Goal: Information Seeking & Learning: Compare options

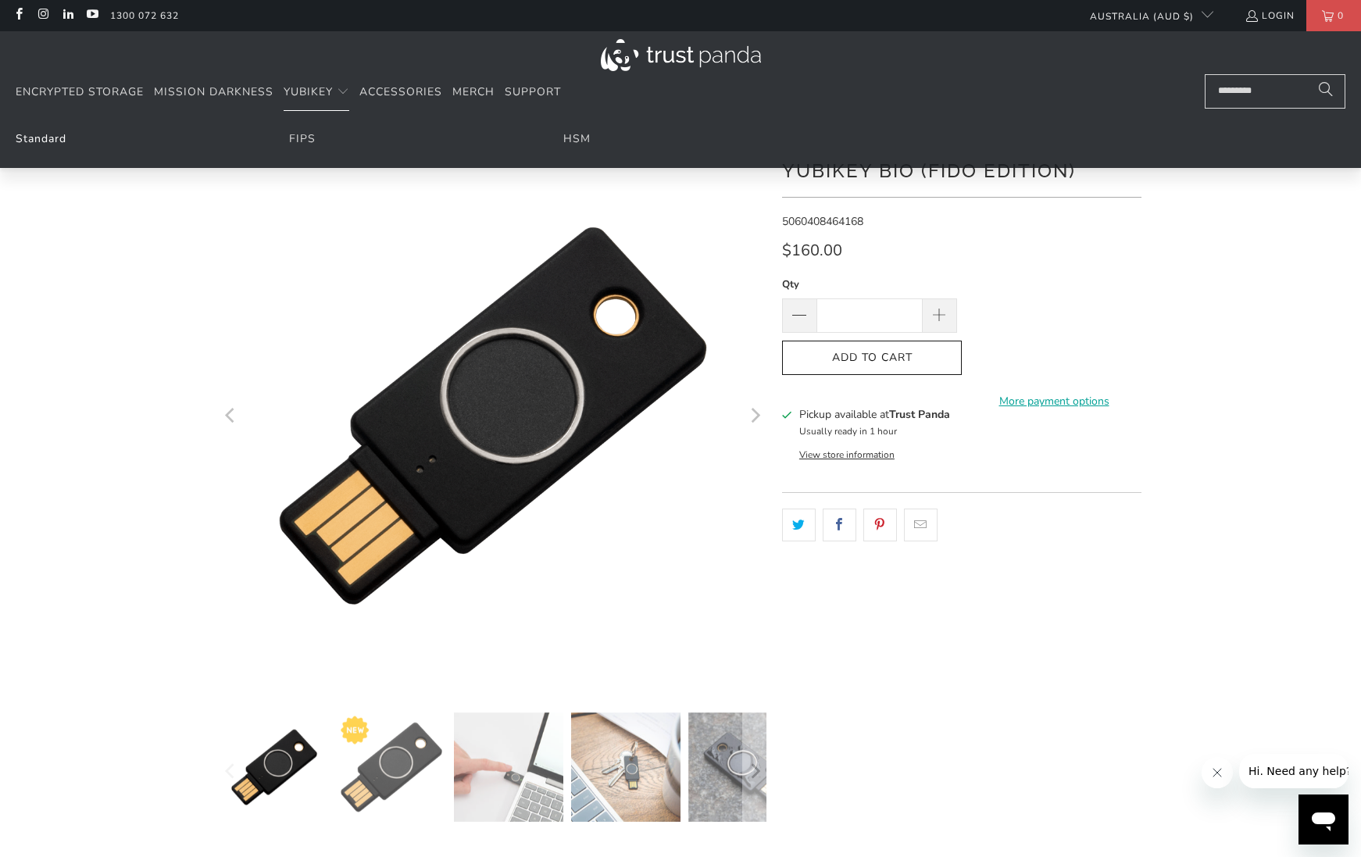
click at [36, 137] on link "Standard" at bounding box center [41, 138] width 51 height 15
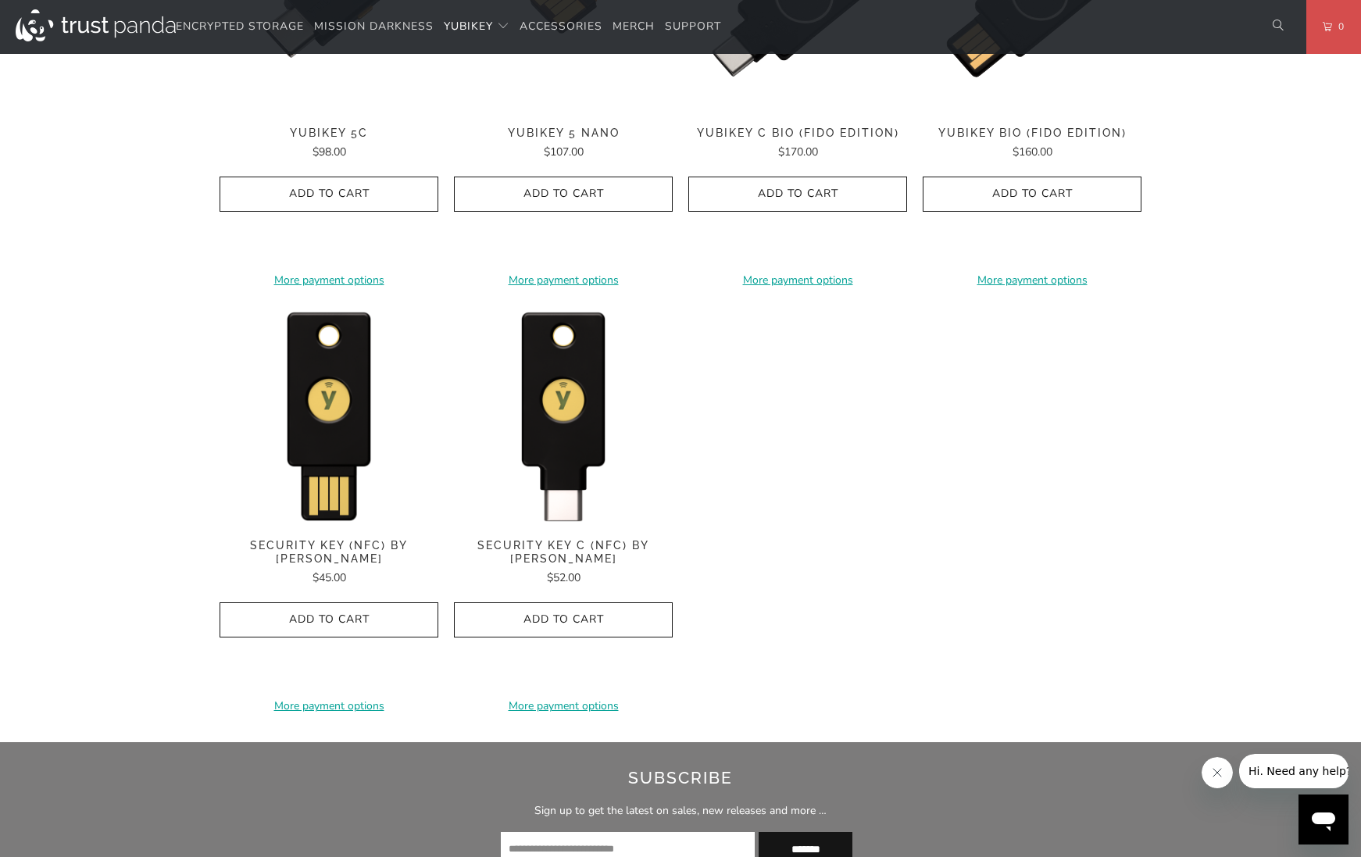
scroll to position [1406, 0]
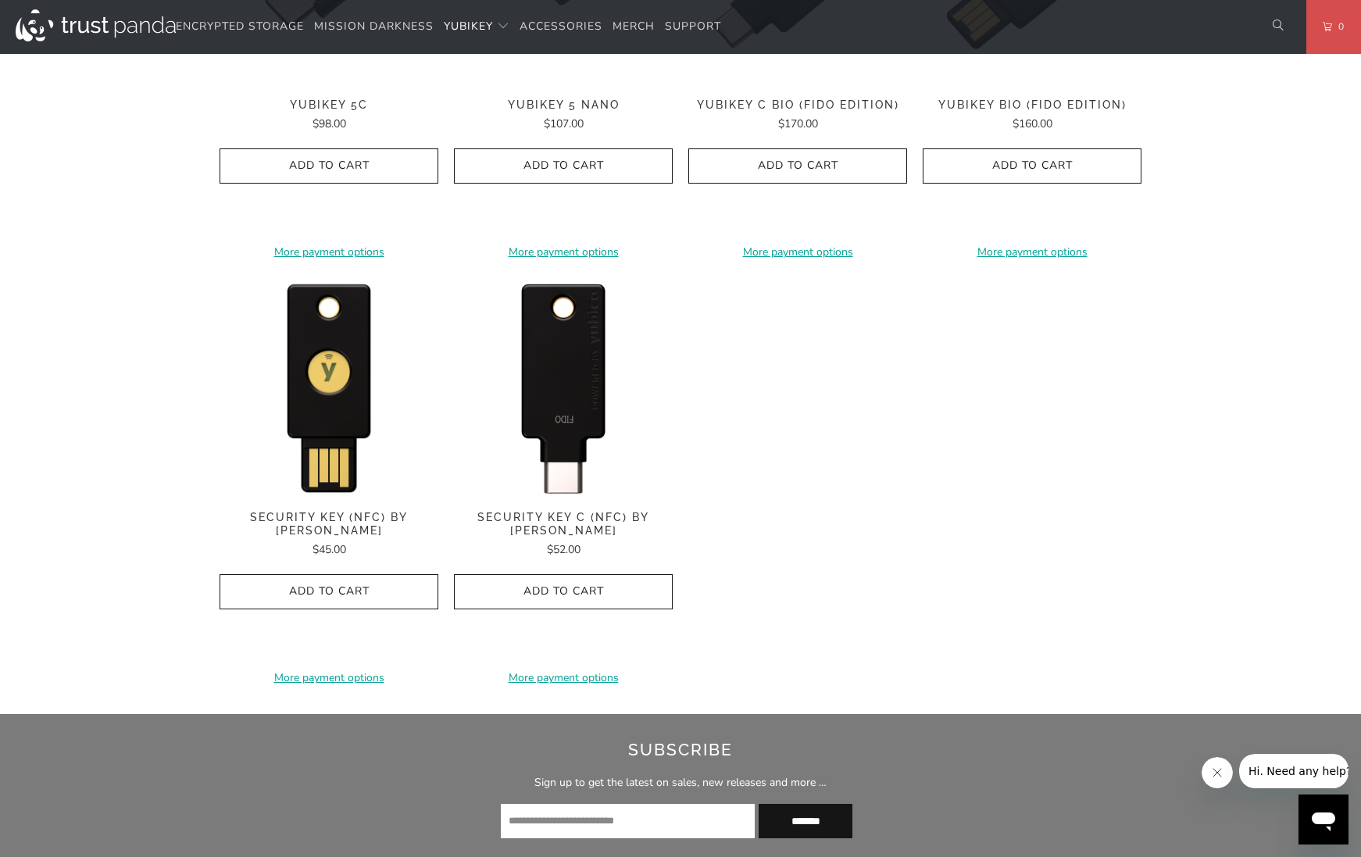
click at [590, 402] on img at bounding box center [563, 386] width 219 height 219
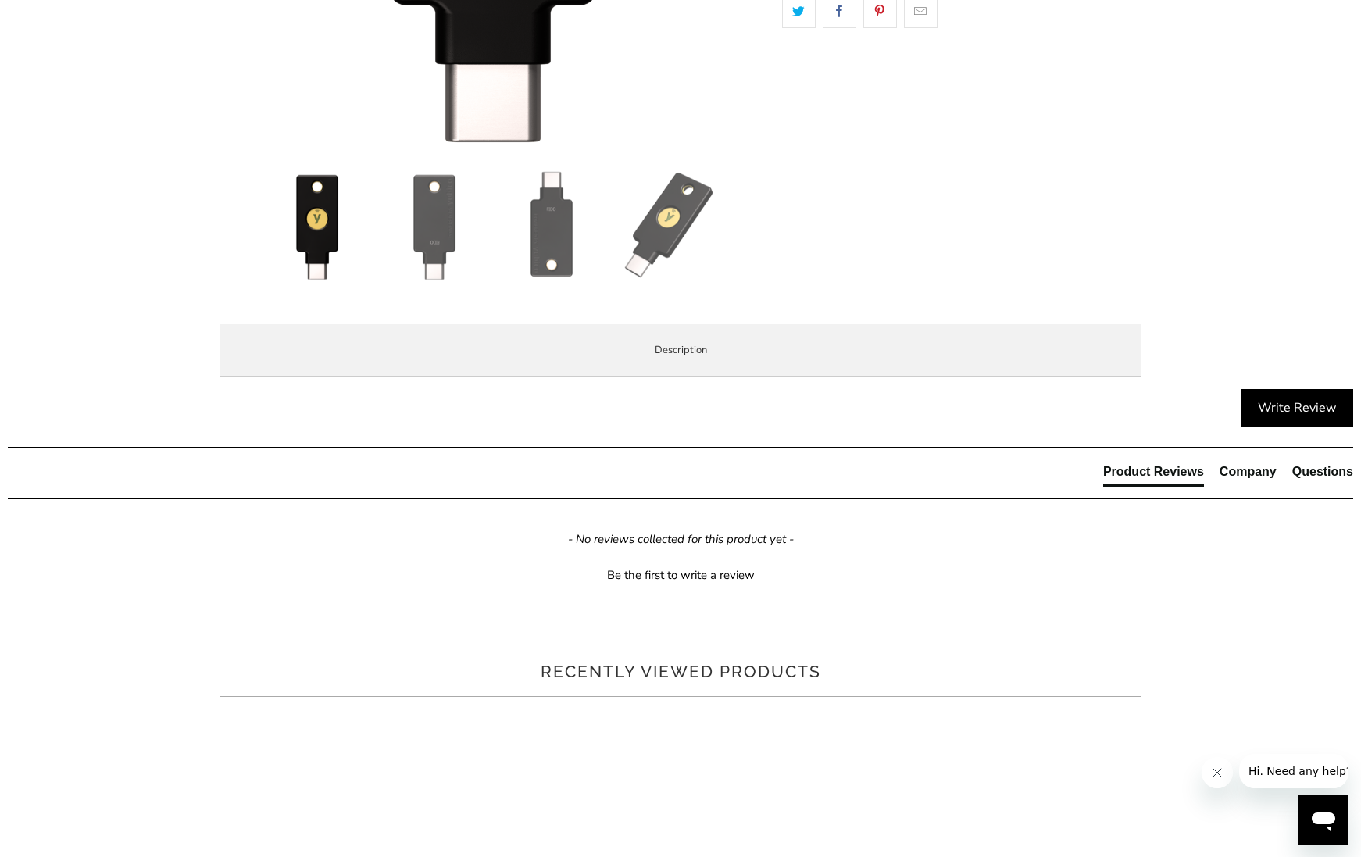
scroll to position [625, 0]
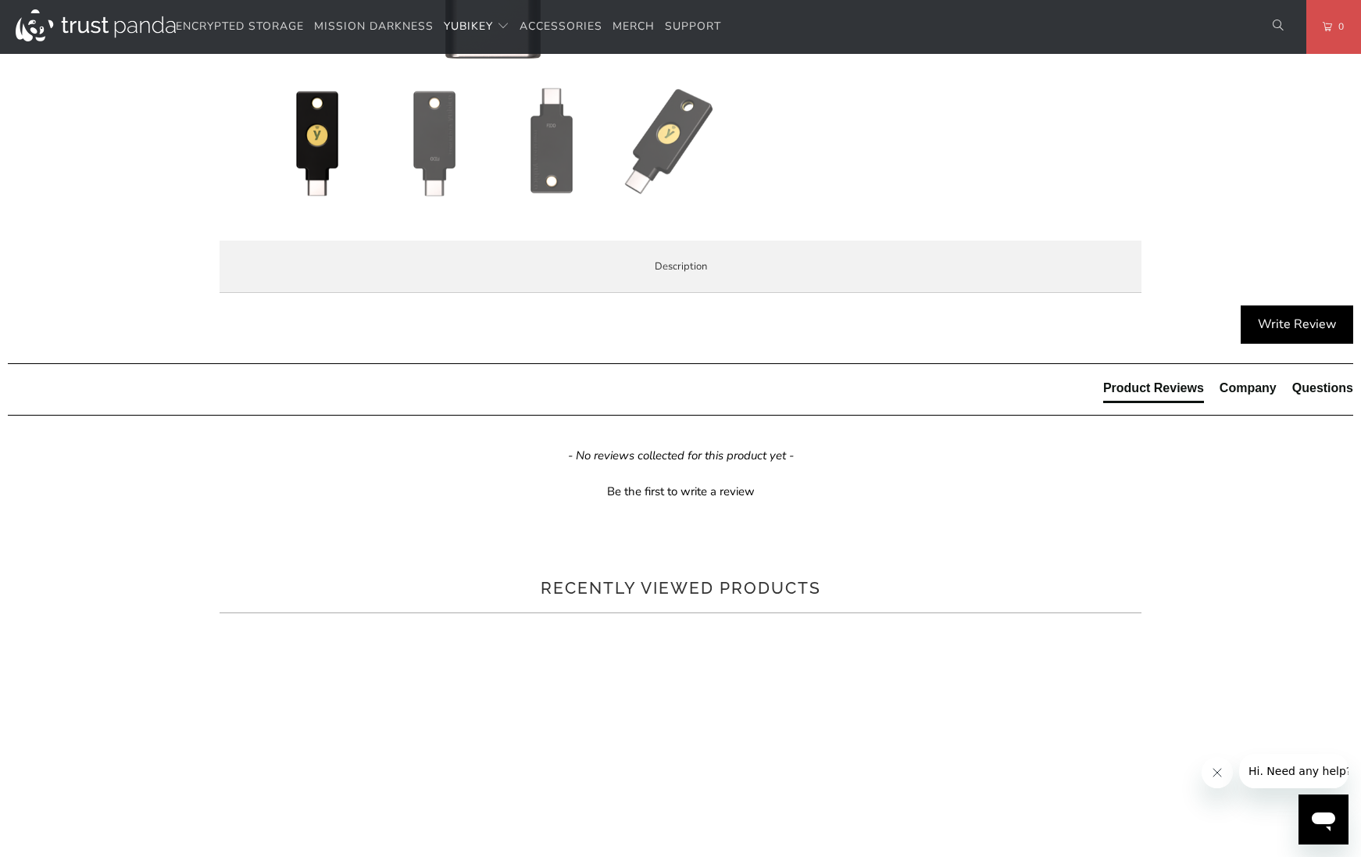
click at [0, 0] on span "Specifications" at bounding box center [0, 0] width 0 height 0
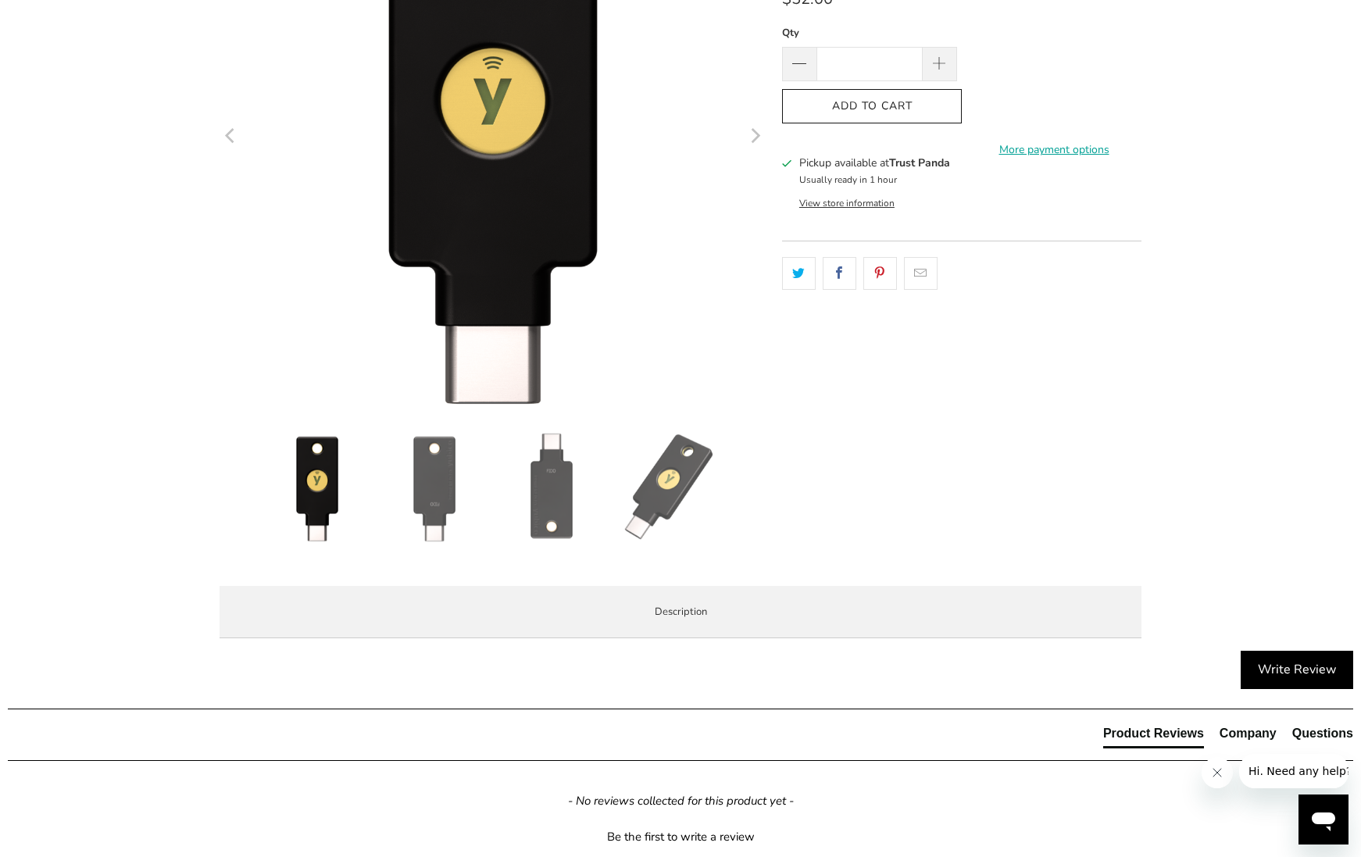
scroll to position [0, 0]
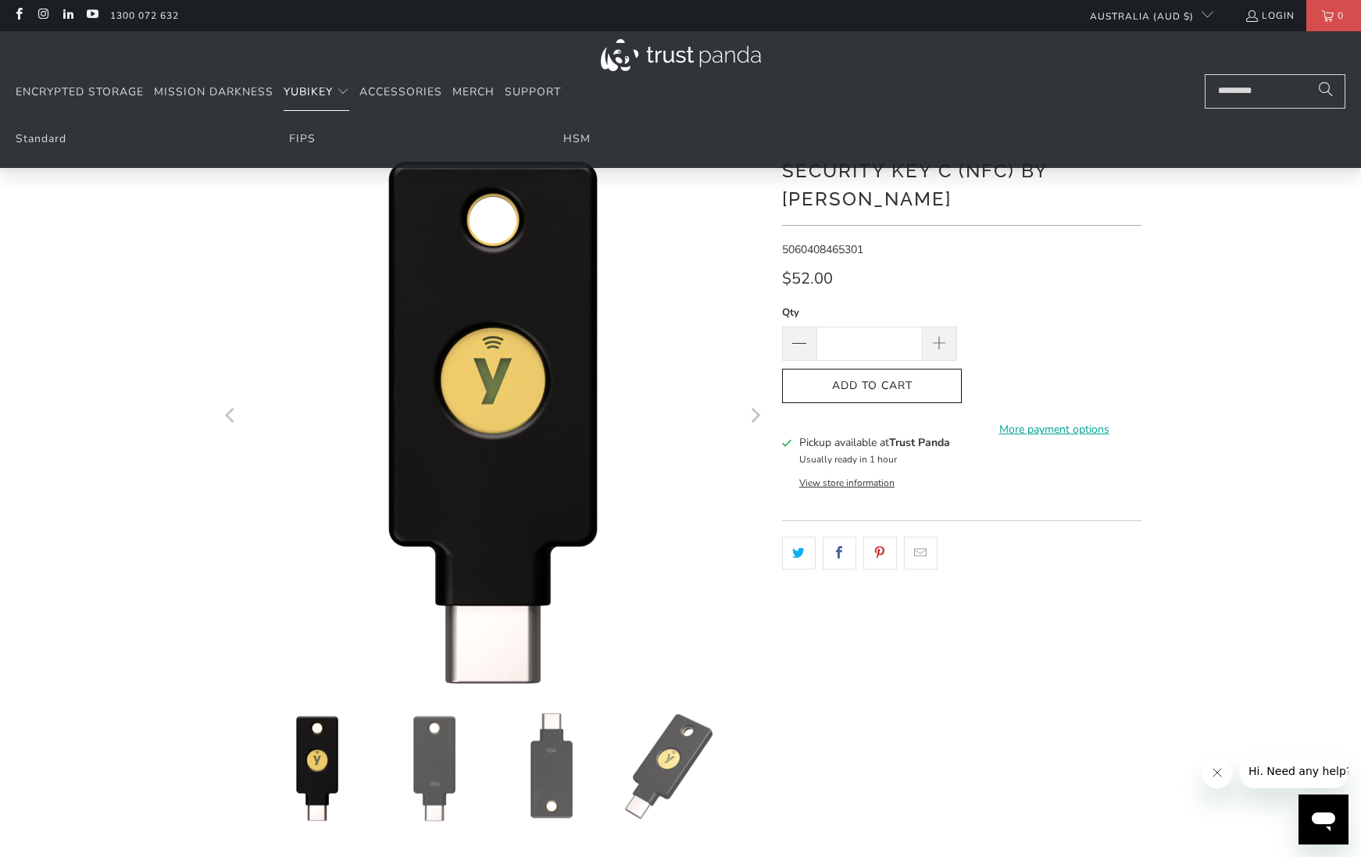
drag, startPoint x: 341, startPoint y: 92, endPoint x: 320, endPoint y: 90, distance: 22.0
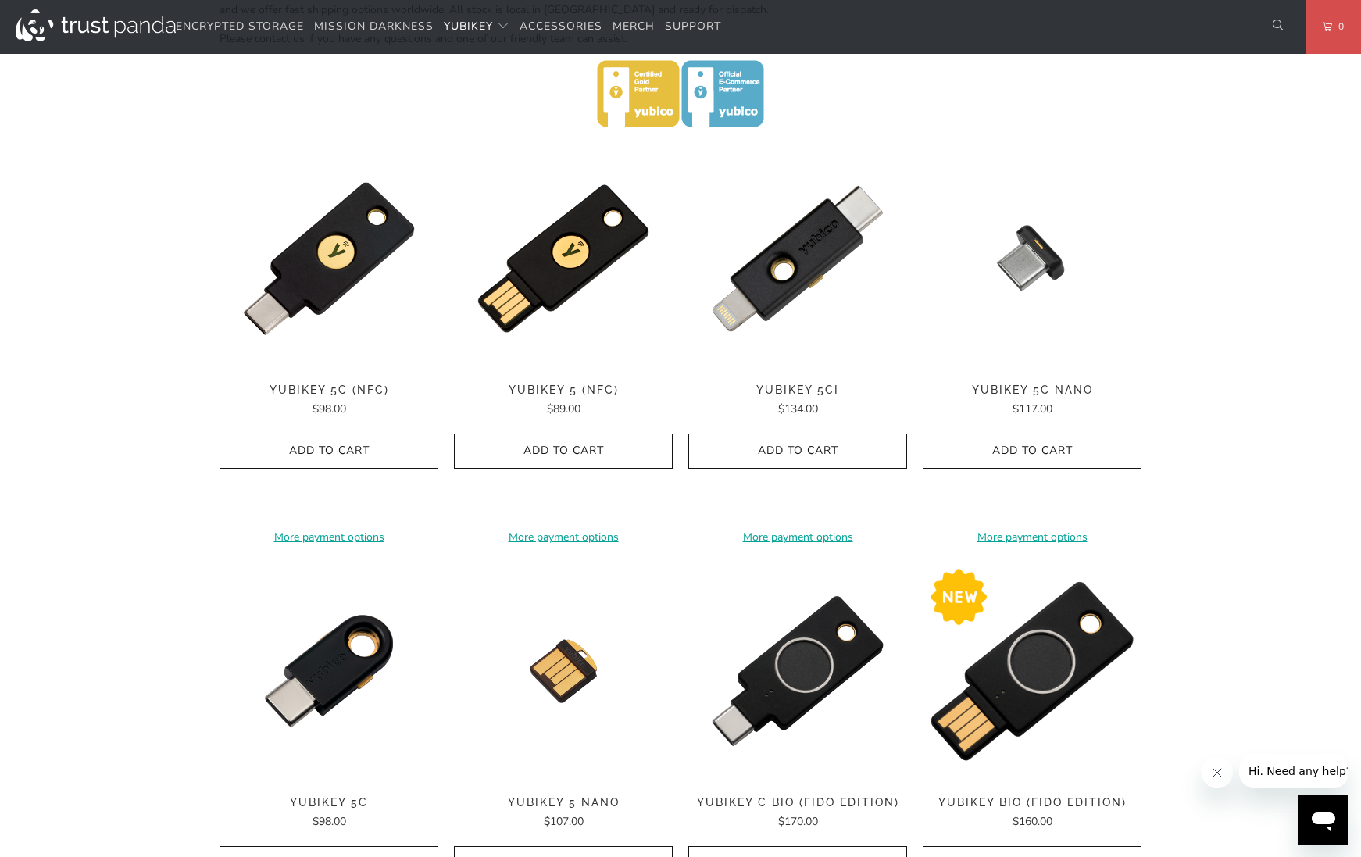
scroll to position [703, 0]
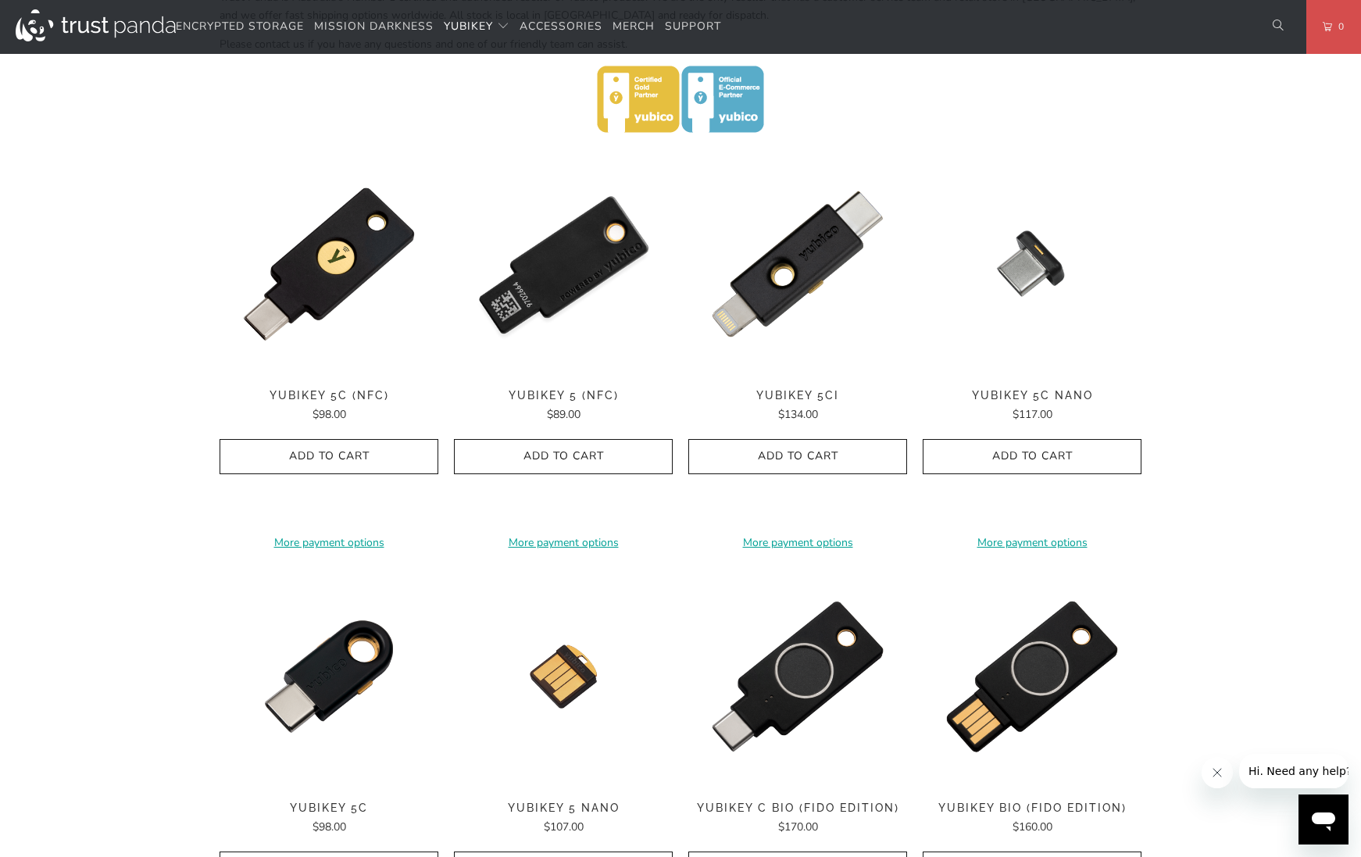
click at [574, 306] on img at bounding box center [563, 264] width 219 height 219
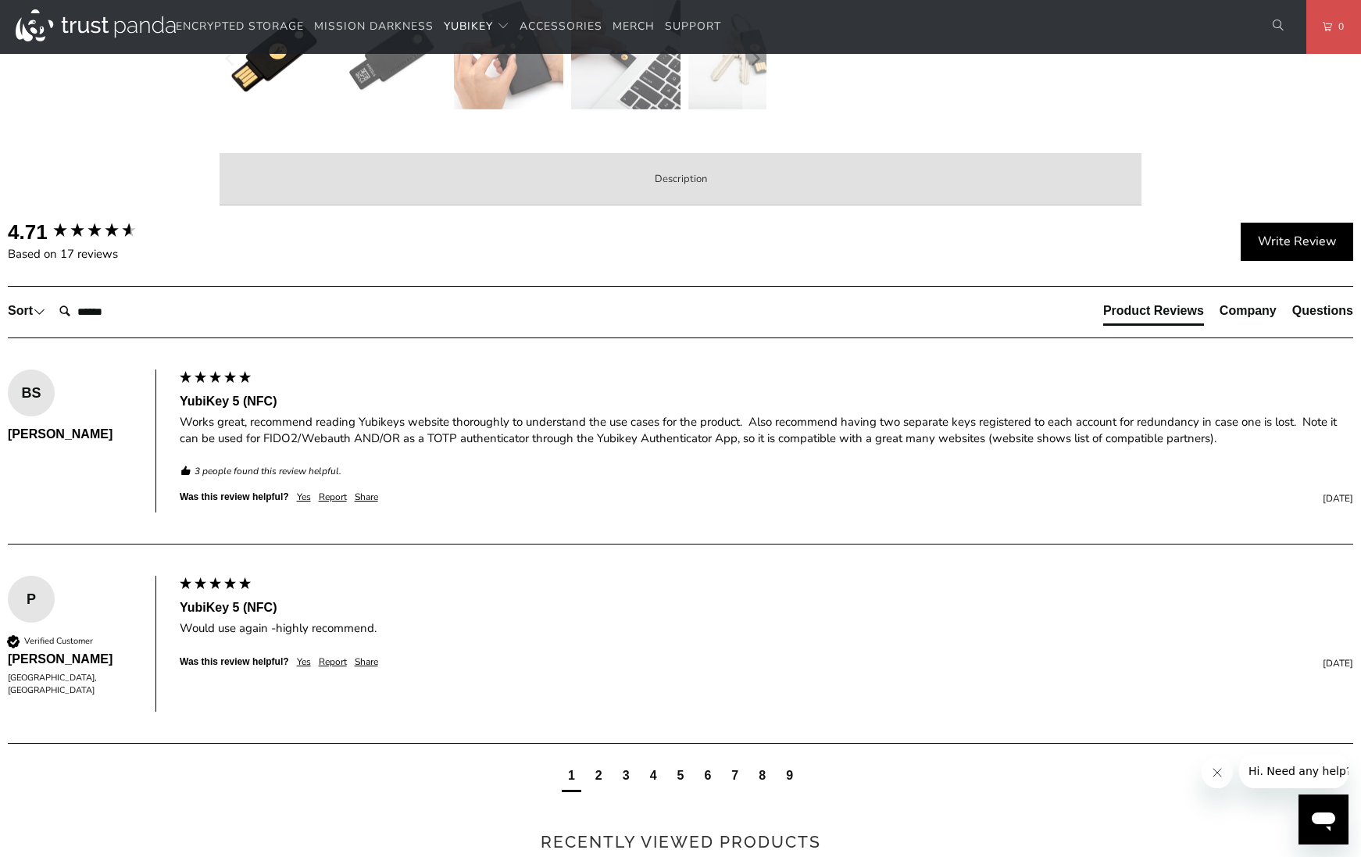
scroll to position [703, 0]
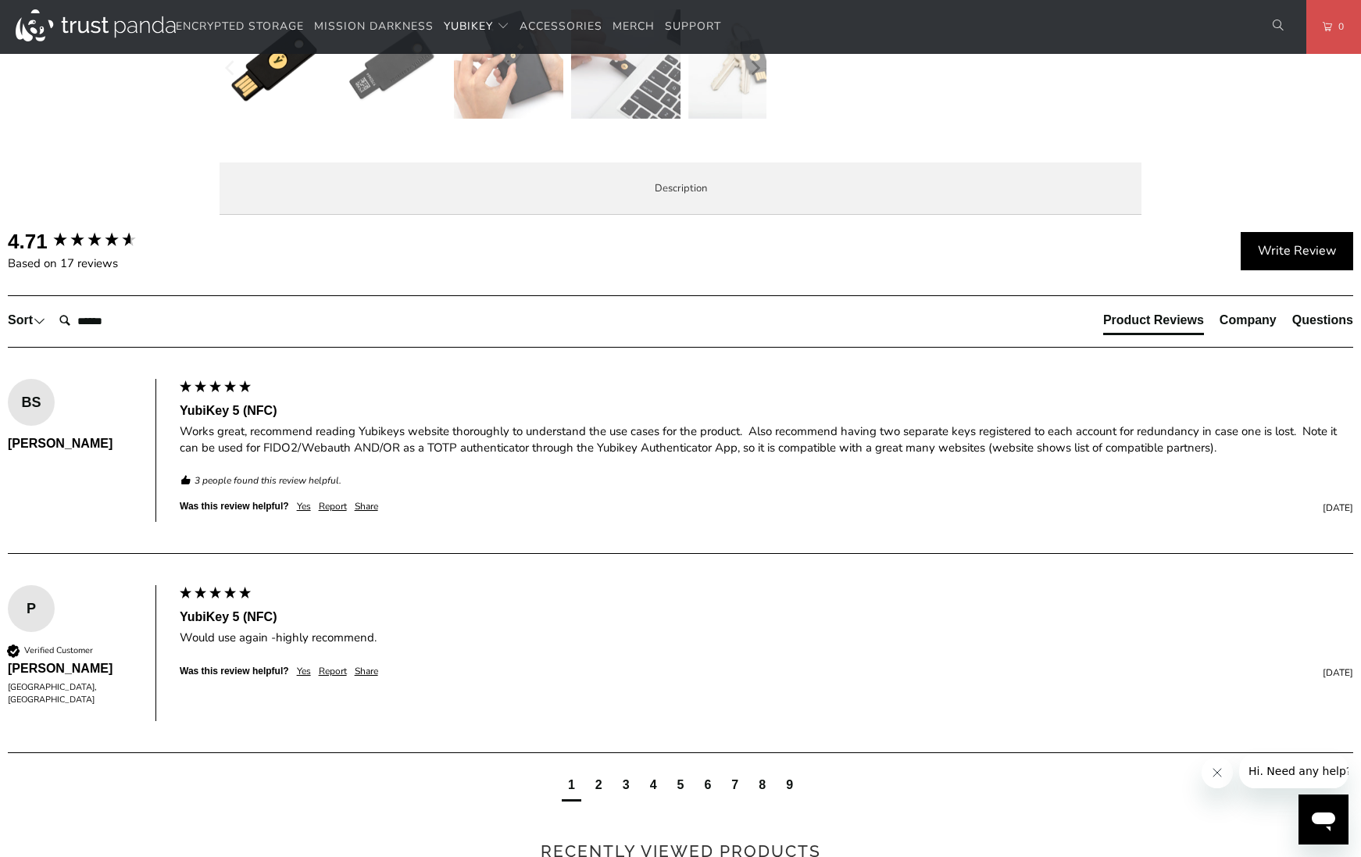
click at [0, 0] on span "Specifications" at bounding box center [0, 0] width 0 height 0
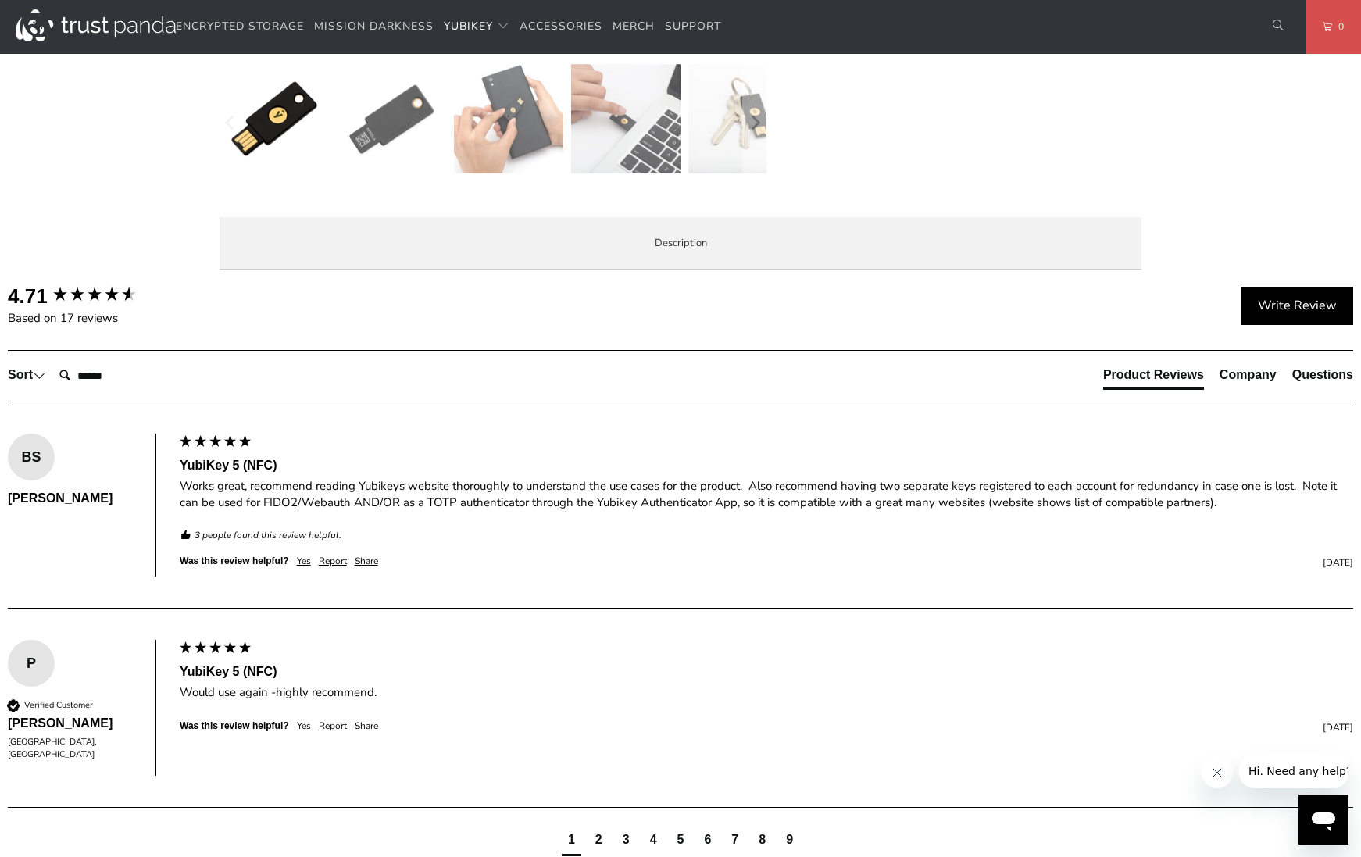
scroll to position [625, 0]
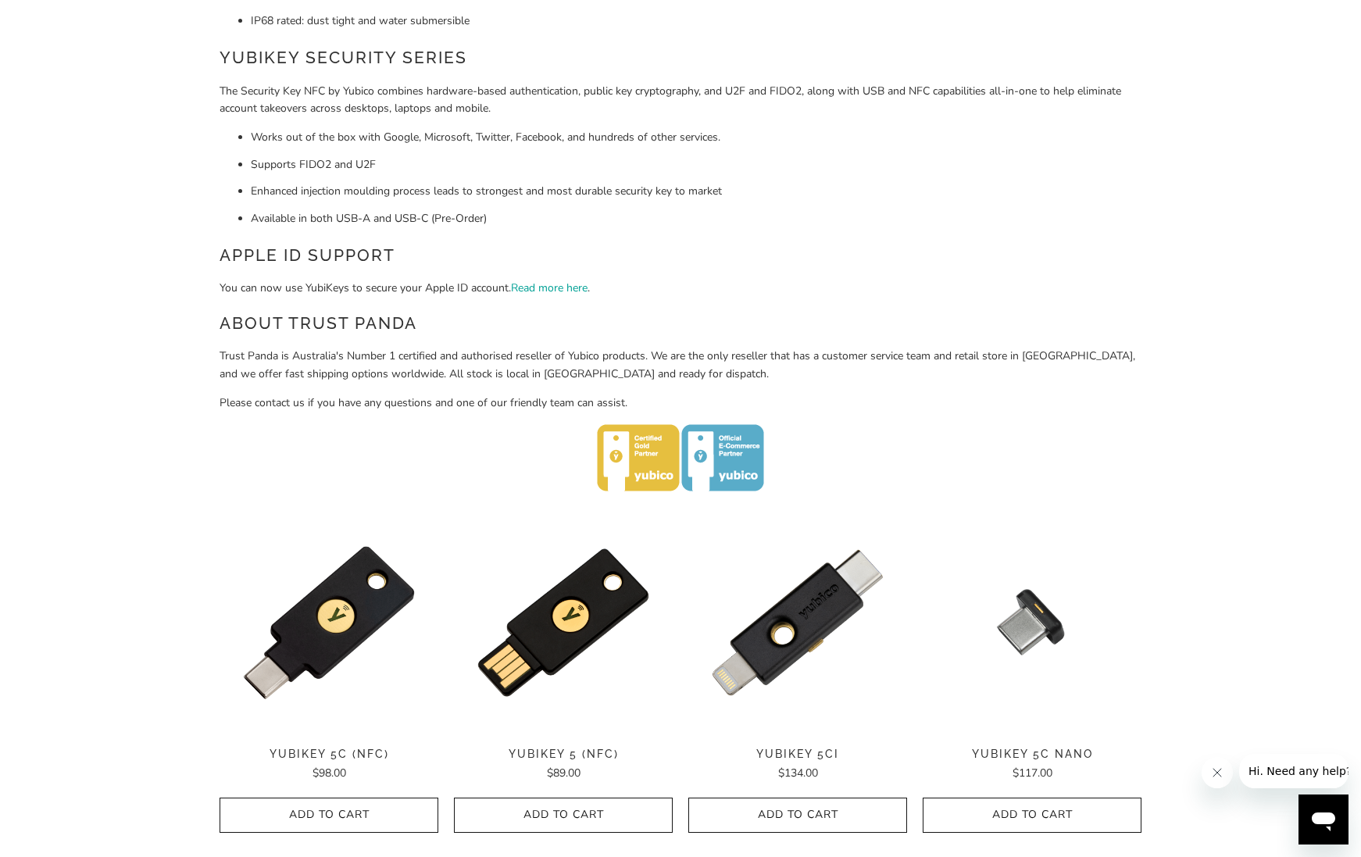
scroll to position [469, 0]
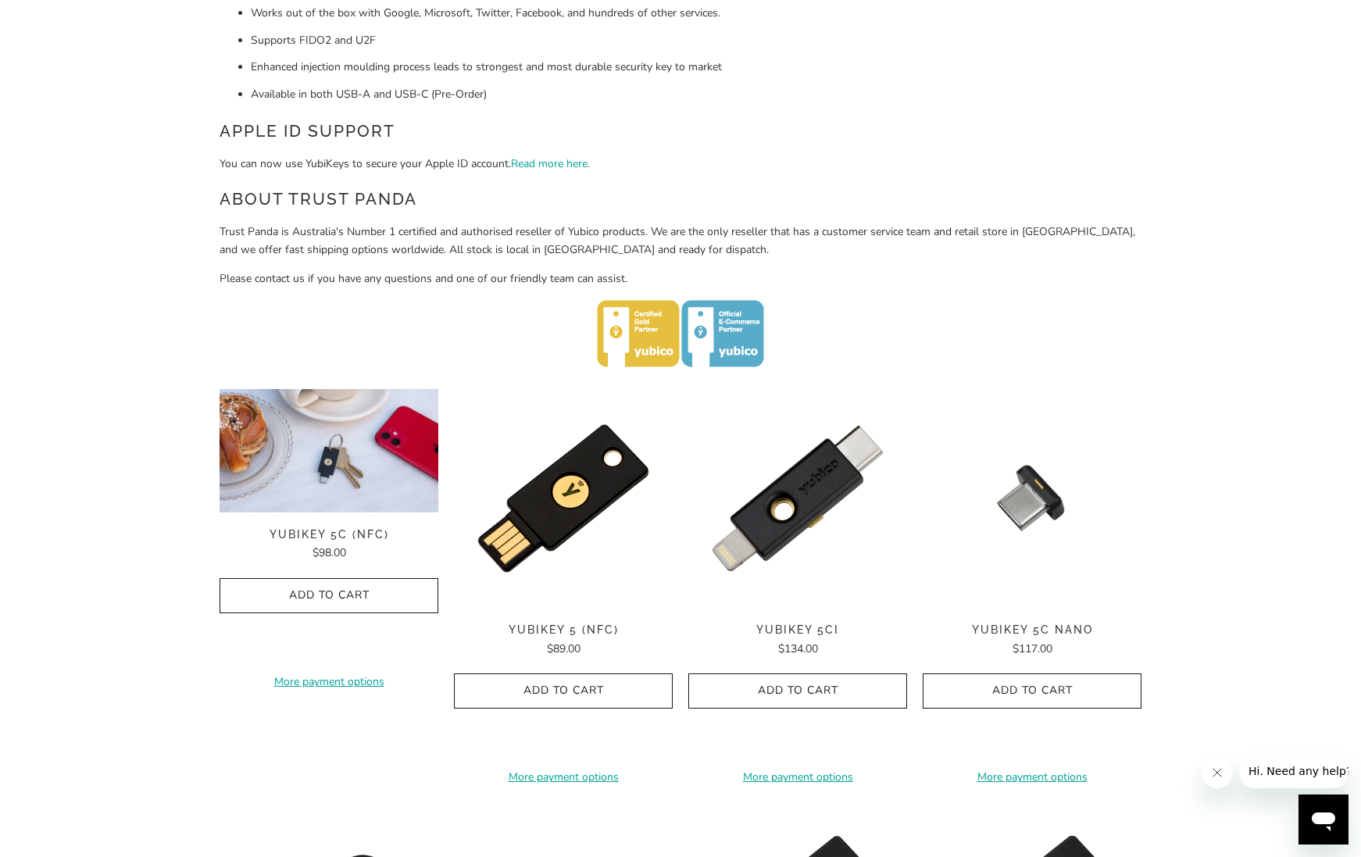
click at [337, 507] on img at bounding box center [329, 450] width 219 height 123
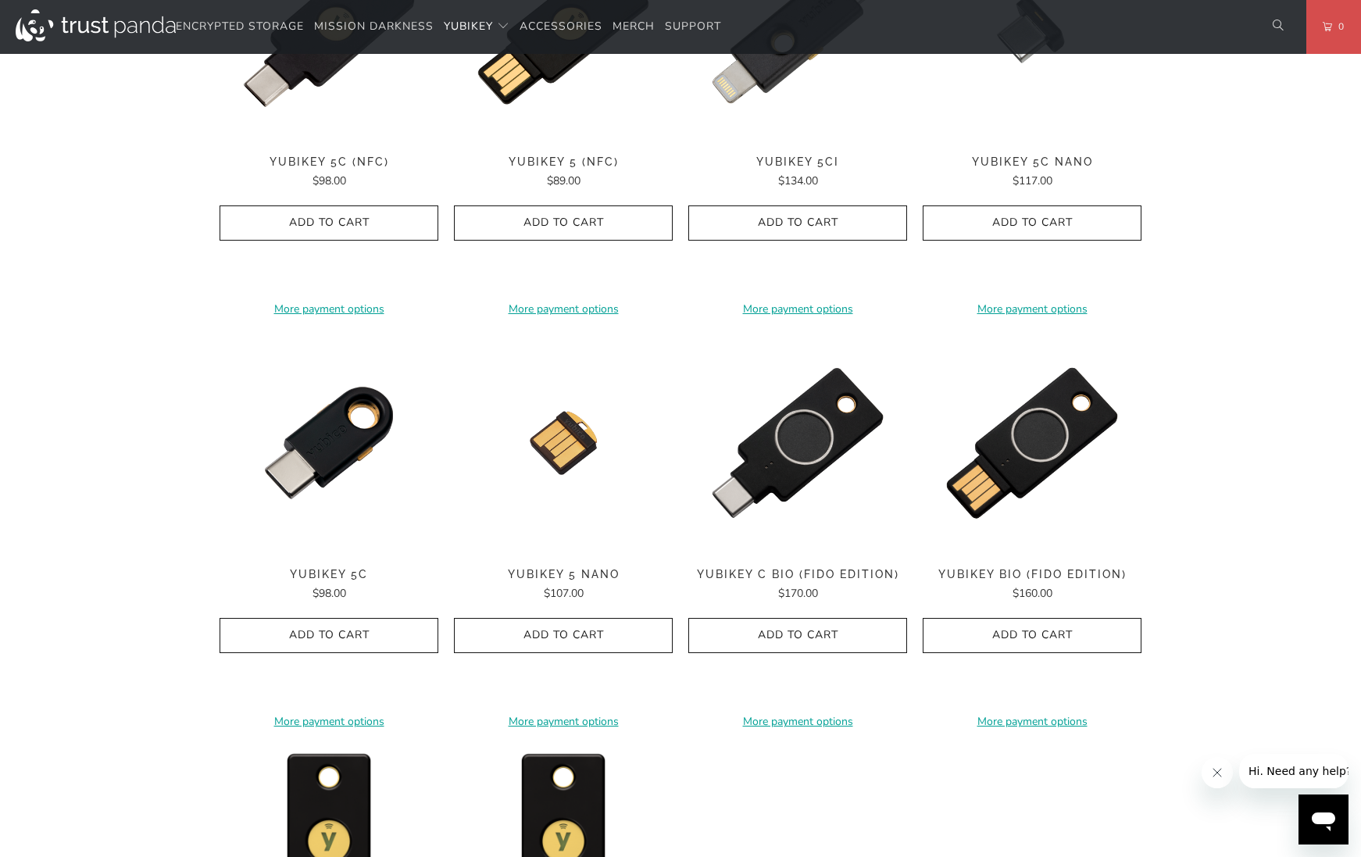
scroll to position [938, 0]
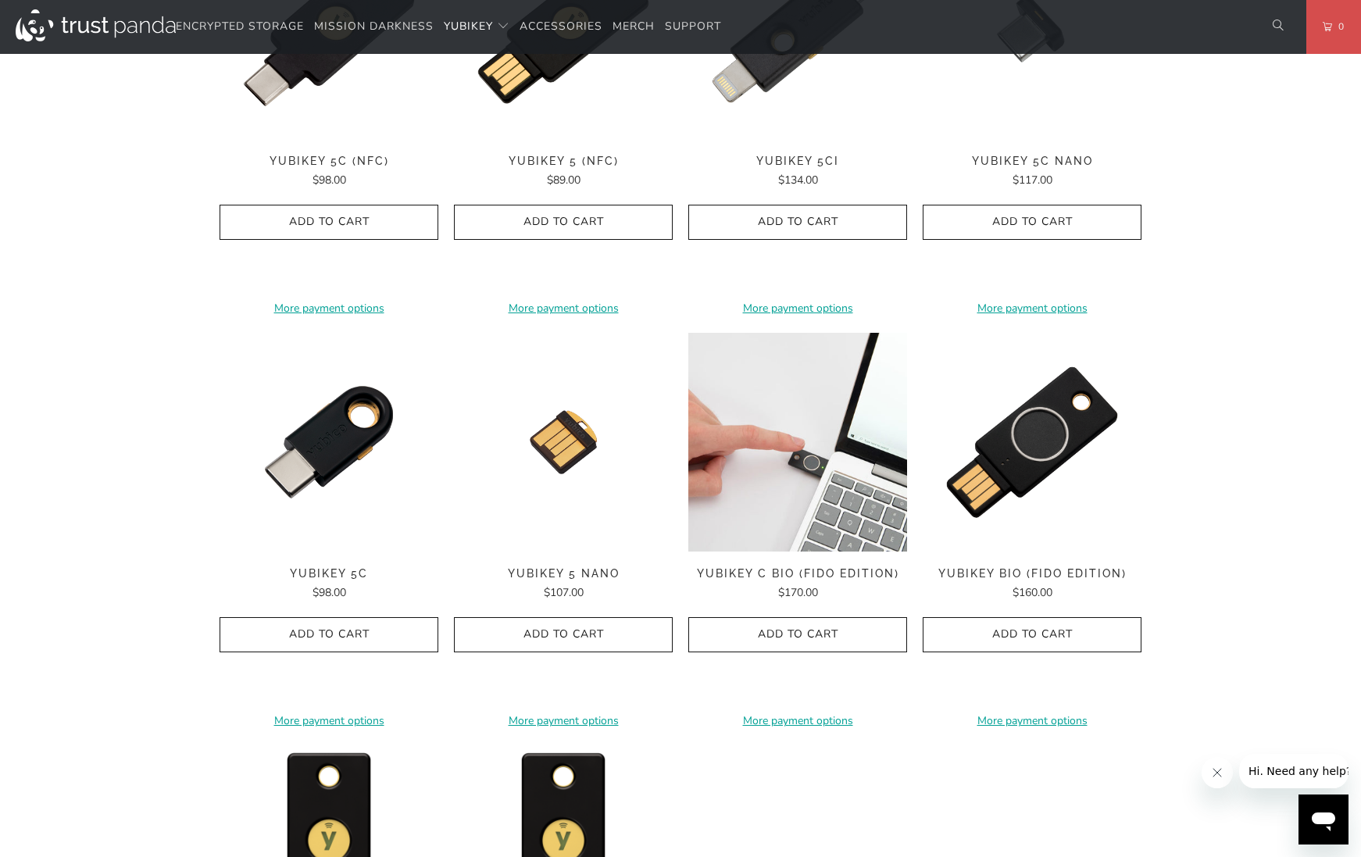
click at [874, 420] on img at bounding box center [797, 442] width 219 height 219
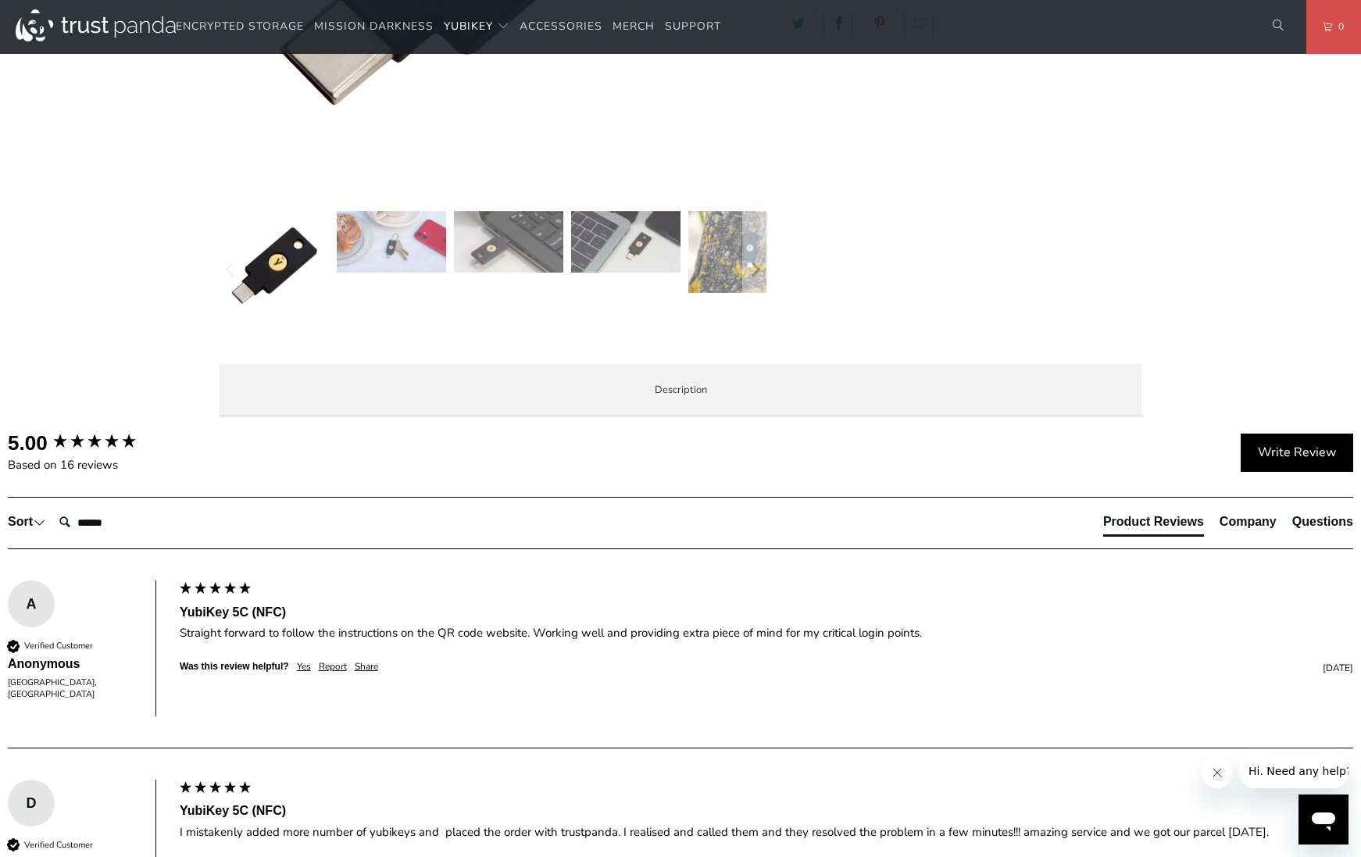
scroll to position [469, 0]
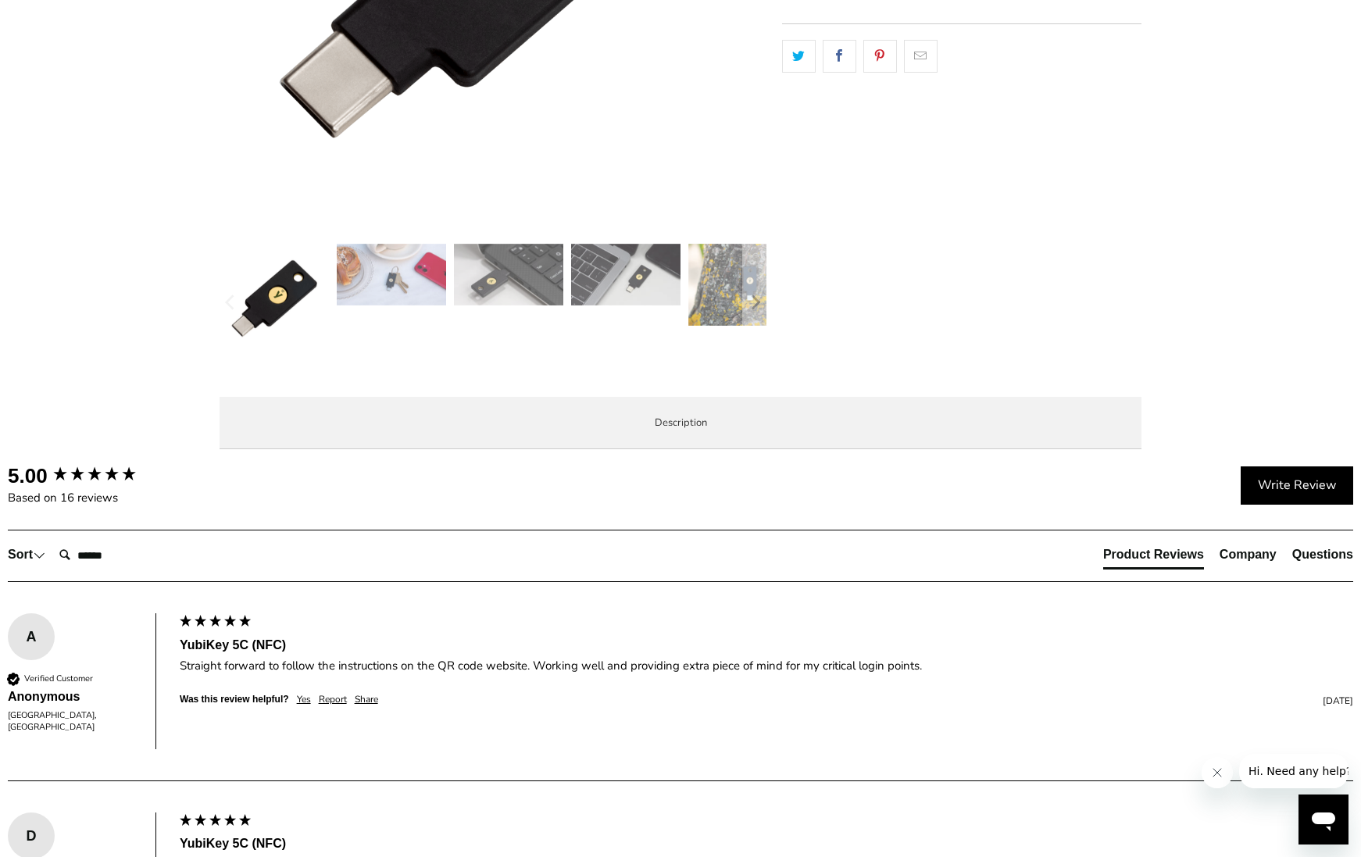
click at [0, 0] on span "Specifications" at bounding box center [0, 0] width 0 height 0
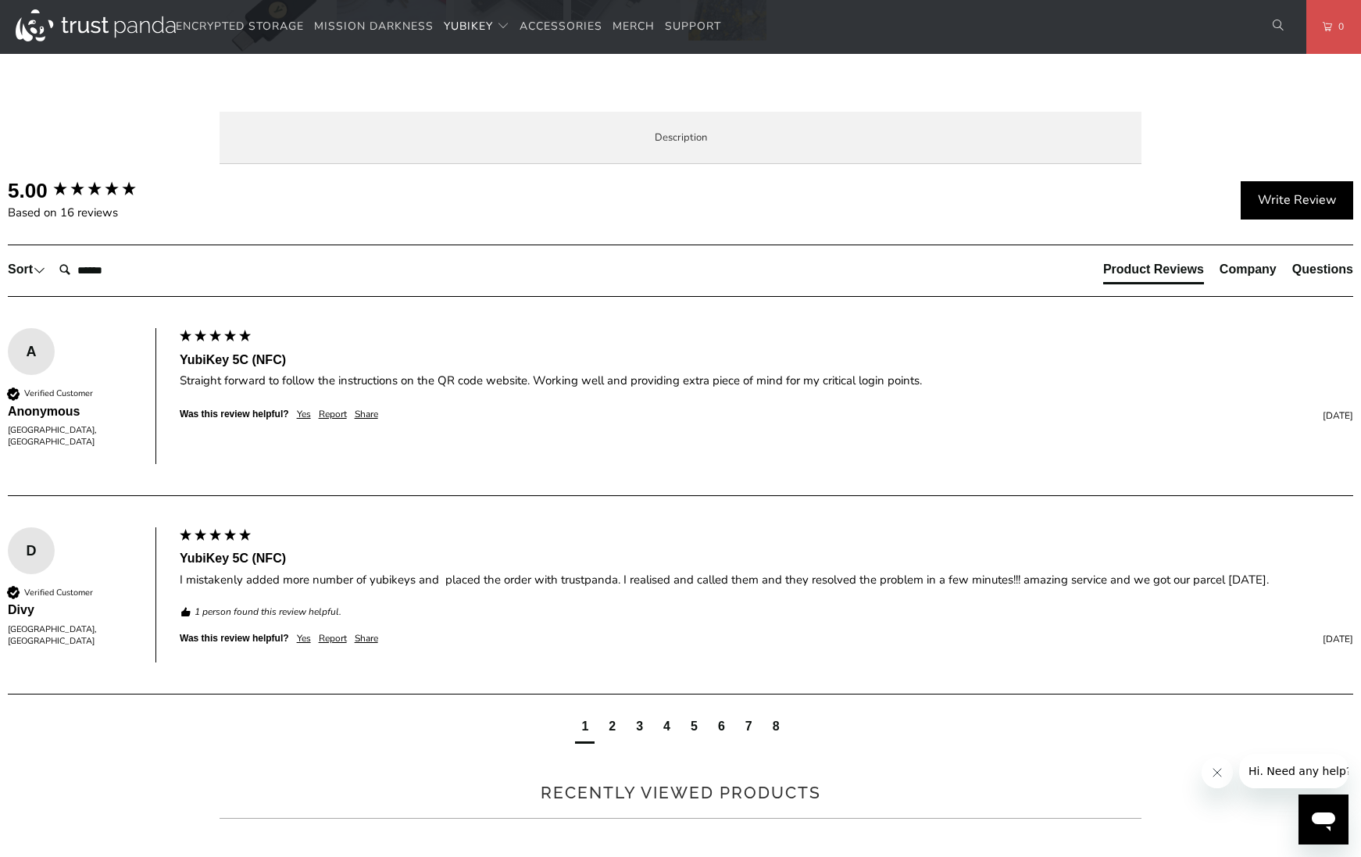
scroll to position [781, 0]
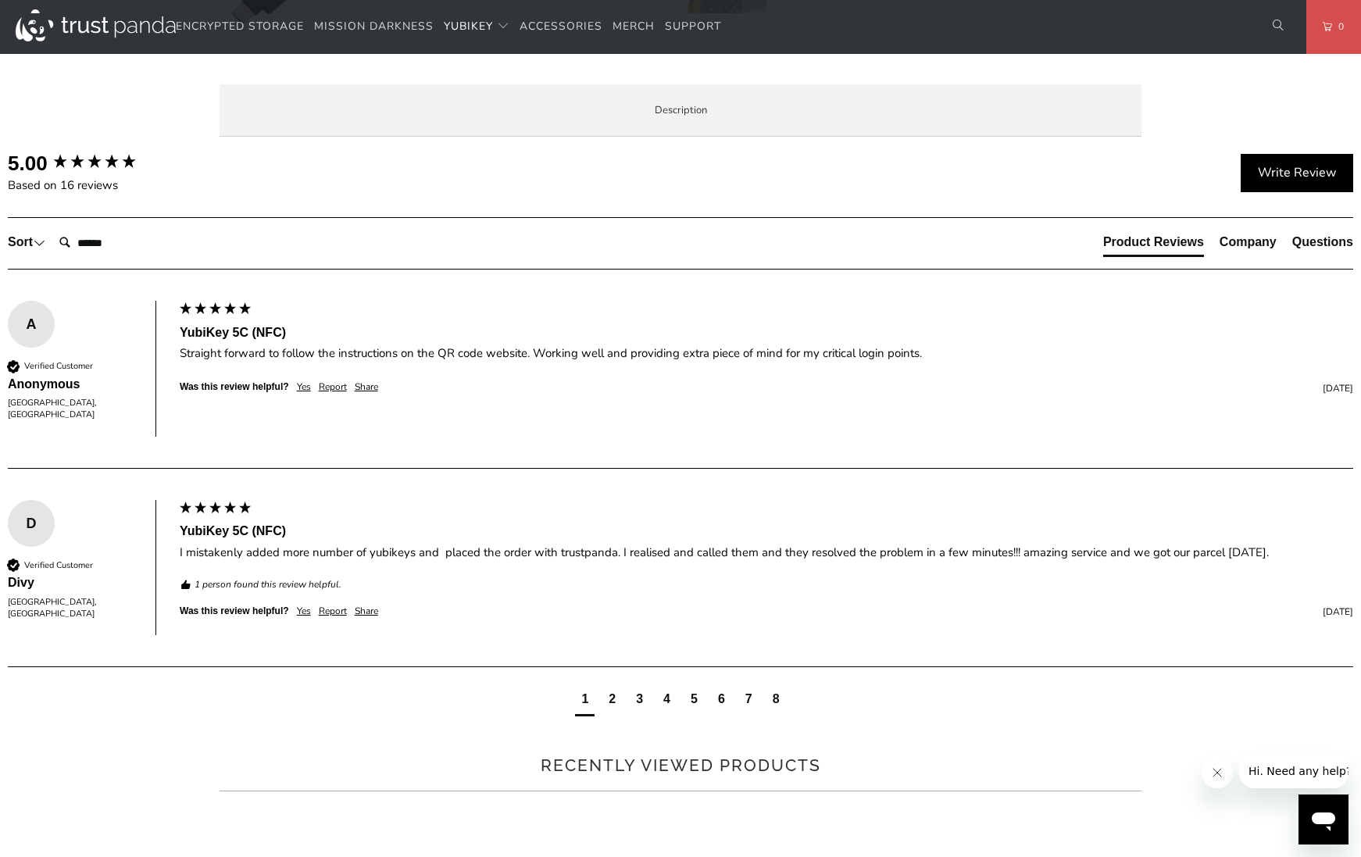
click at [0, 0] on span "Overview" at bounding box center [0, 0] width 0 height 0
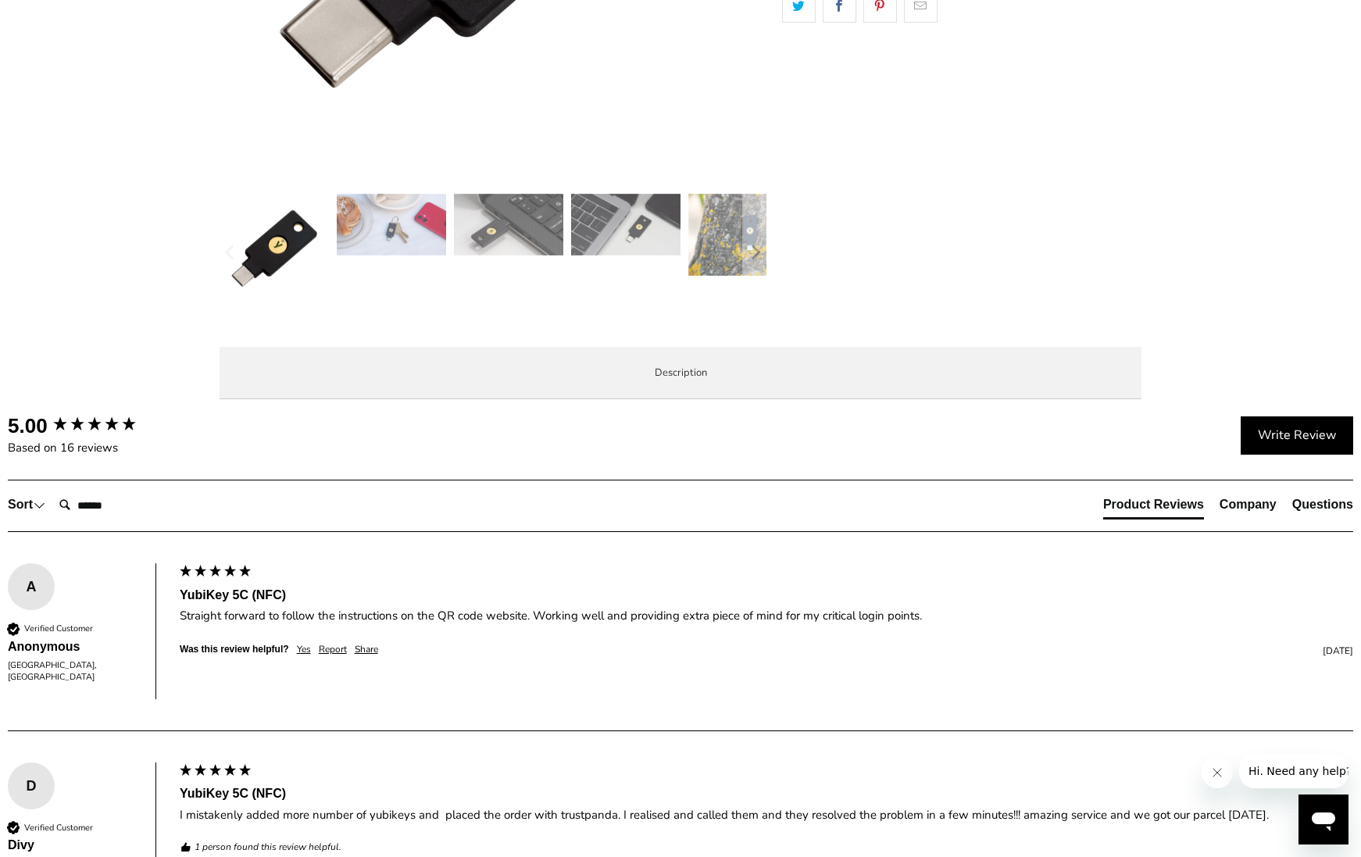
scroll to position [547, 0]
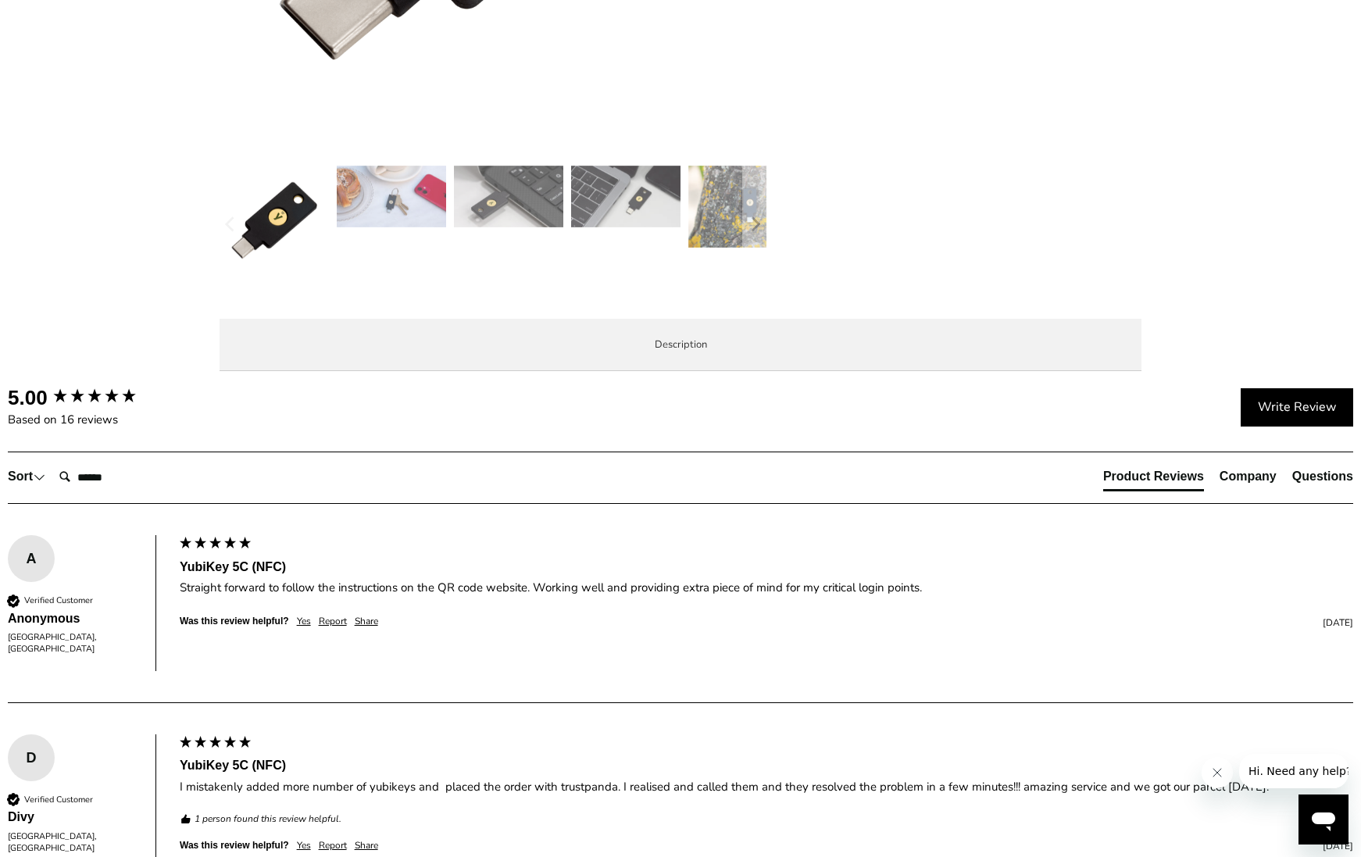
click at [0, 0] on li "Specifications" at bounding box center [0, 0] width 0 height 0
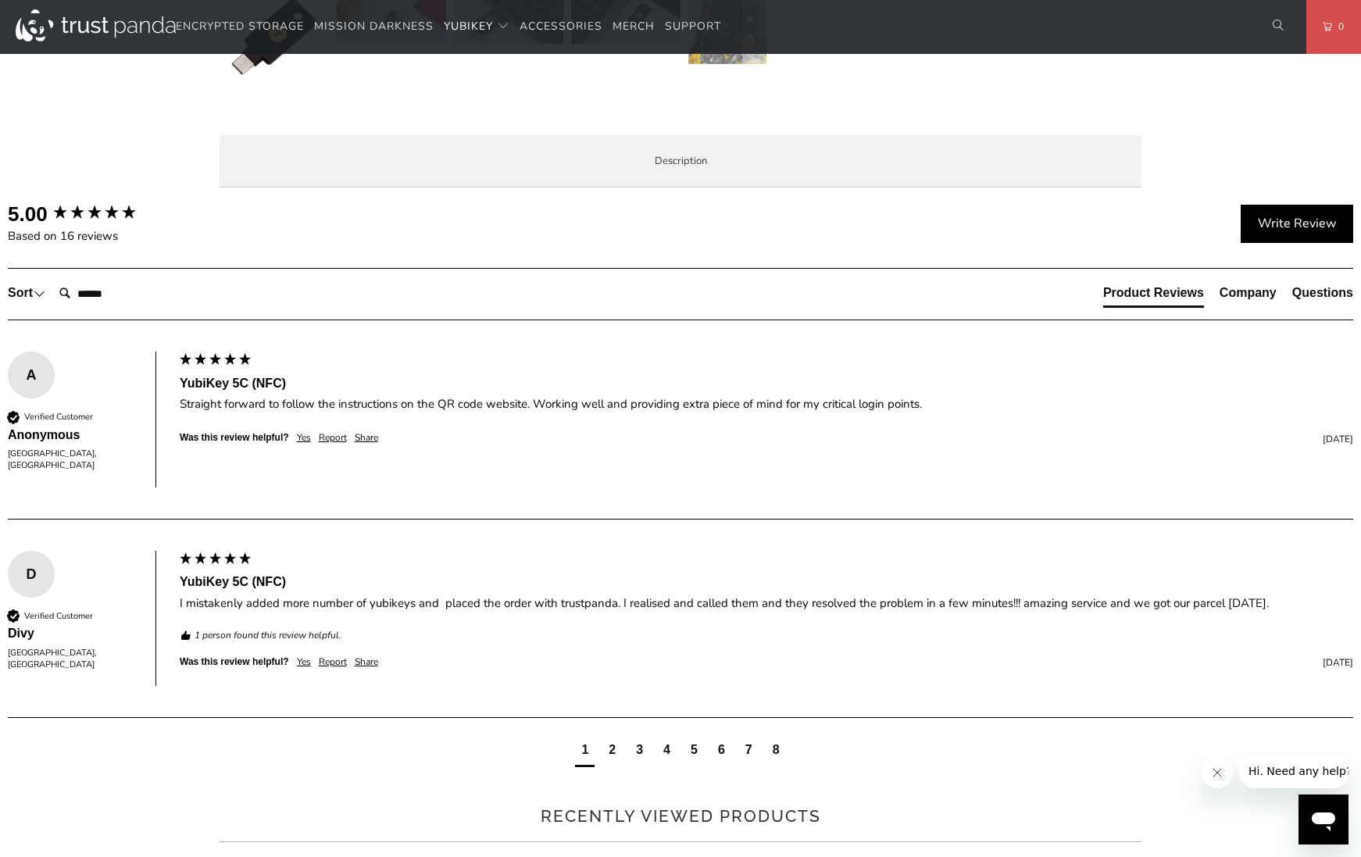
scroll to position [860, 0]
